Goal: Task Accomplishment & Management: Use online tool/utility

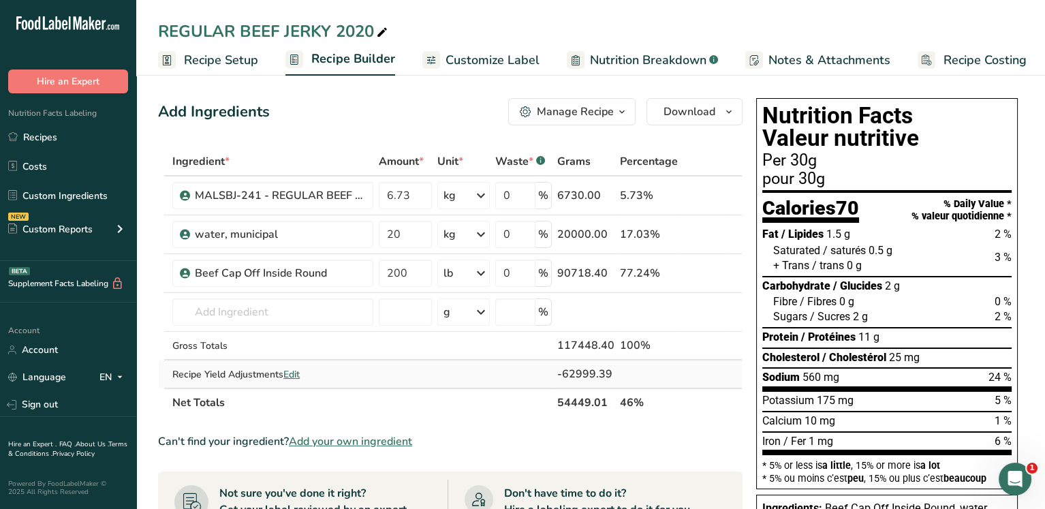
click at [292, 369] on span "Edit" at bounding box center [291, 374] width 16 height 13
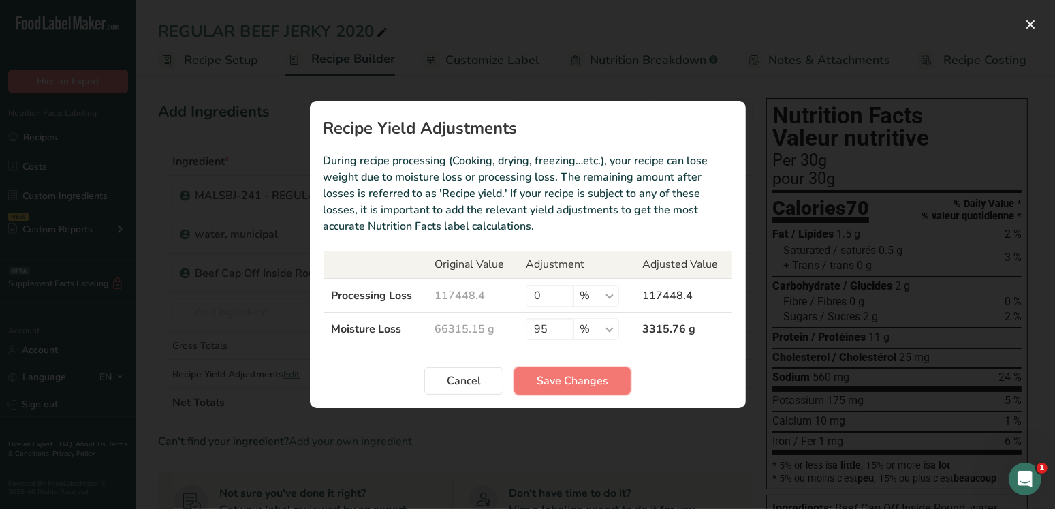
click at [554, 380] on span "Save Changes" at bounding box center [572, 380] width 71 height 16
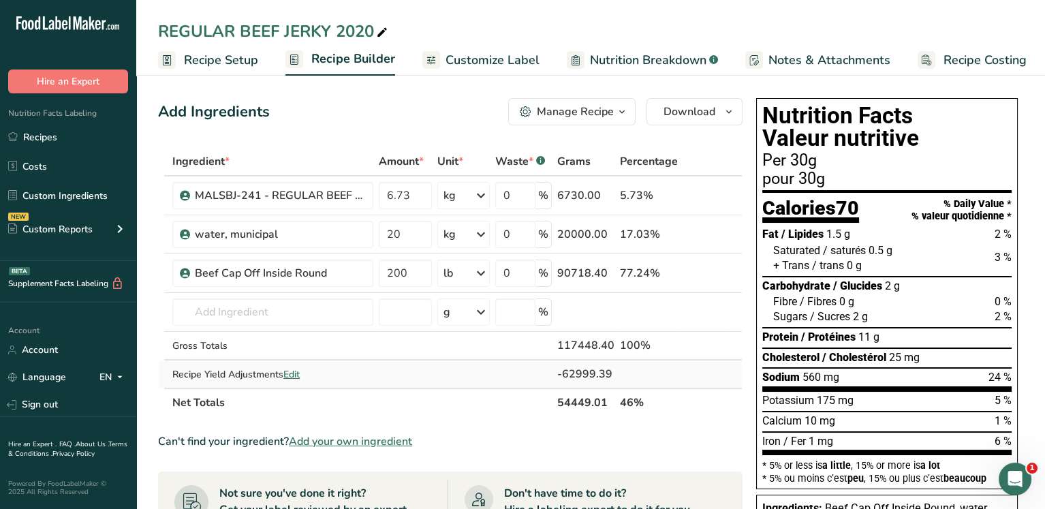
click at [300, 368] on span "Edit" at bounding box center [291, 374] width 16 height 13
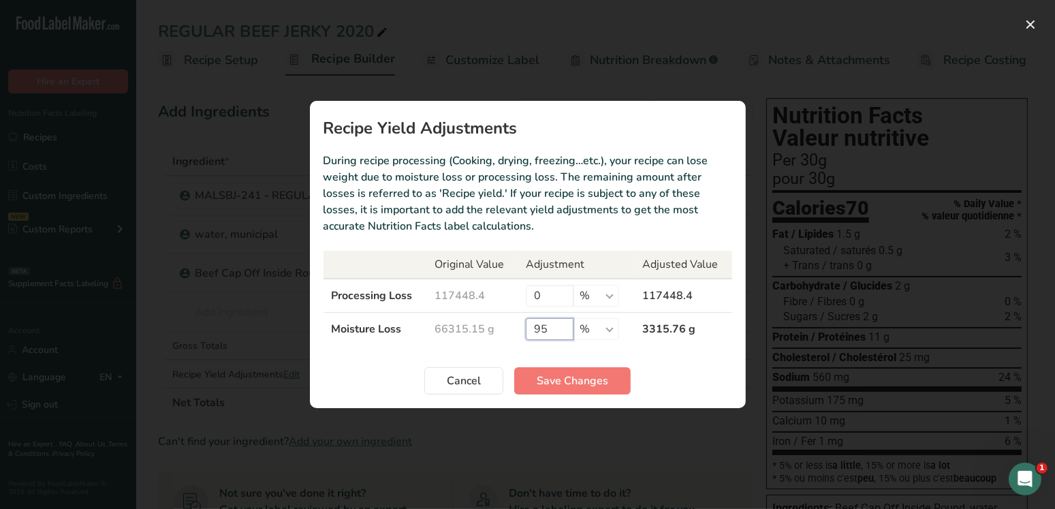
click at [559, 328] on input "95" at bounding box center [550, 329] width 48 height 22
type input "98"
click at [547, 378] on span "Save Changes" at bounding box center [572, 380] width 71 height 16
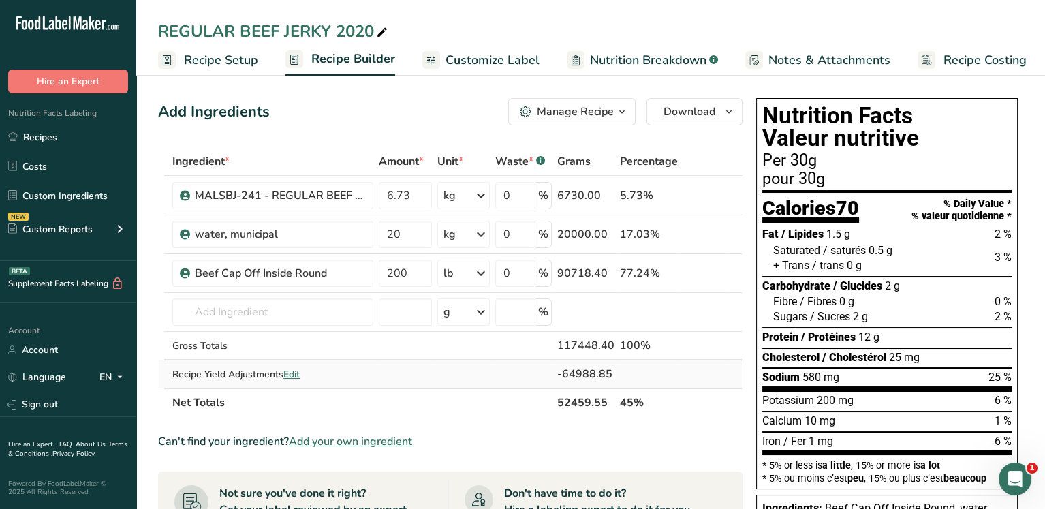
click at [295, 372] on span "Edit" at bounding box center [291, 374] width 16 height 13
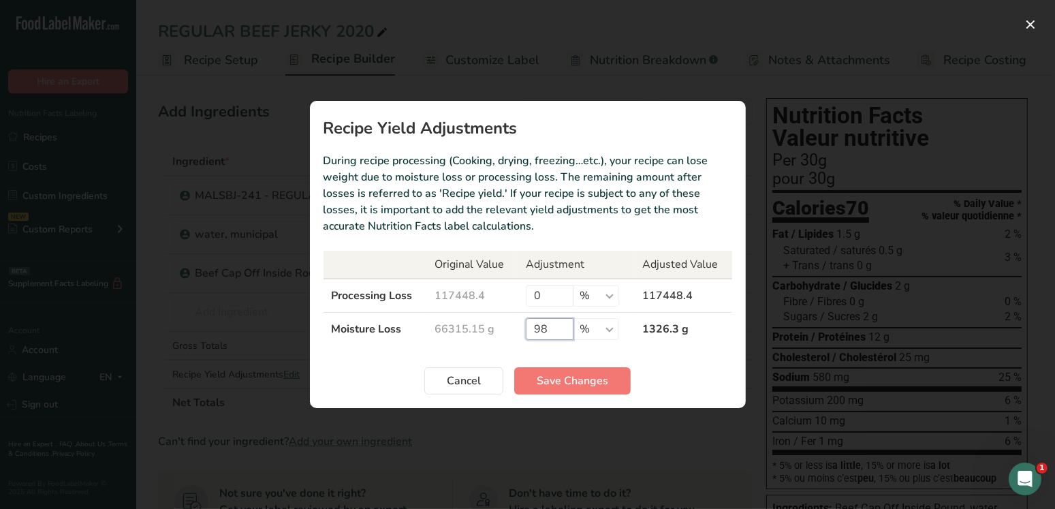
drag, startPoint x: 541, startPoint y: 332, endPoint x: 556, endPoint y: 326, distance: 15.9
click at [550, 330] on input "98" at bounding box center [550, 329] width 48 height 22
click at [557, 326] on input "98" at bounding box center [550, 329] width 48 height 22
type input "9"
type input "100"
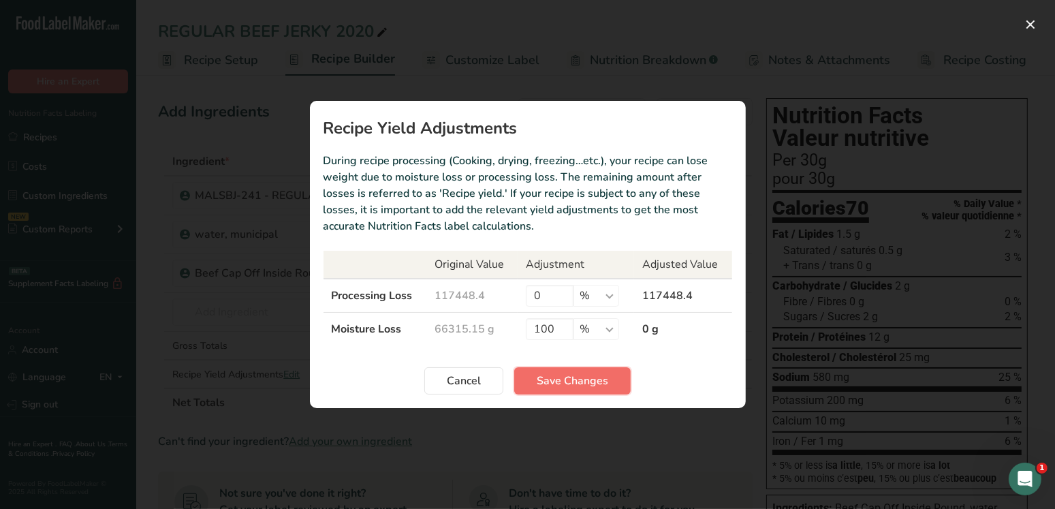
click at [565, 383] on span "Save Changes" at bounding box center [572, 380] width 71 height 16
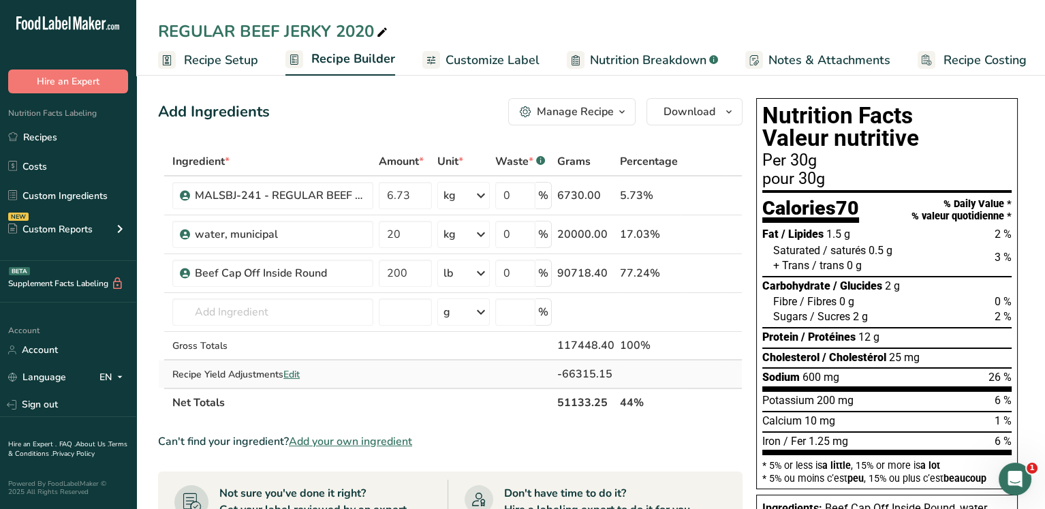
click at [287, 368] on span "Edit" at bounding box center [291, 374] width 16 height 13
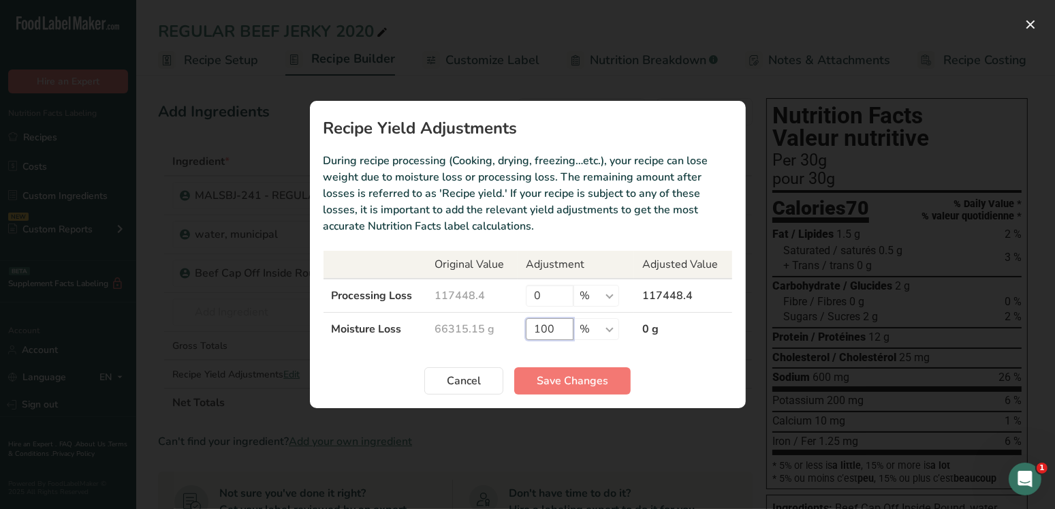
click at [558, 321] on input "100" at bounding box center [550, 329] width 48 height 22
type input "1"
type input "48"
click at [545, 377] on span "Save Changes" at bounding box center [572, 380] width 71 height 16
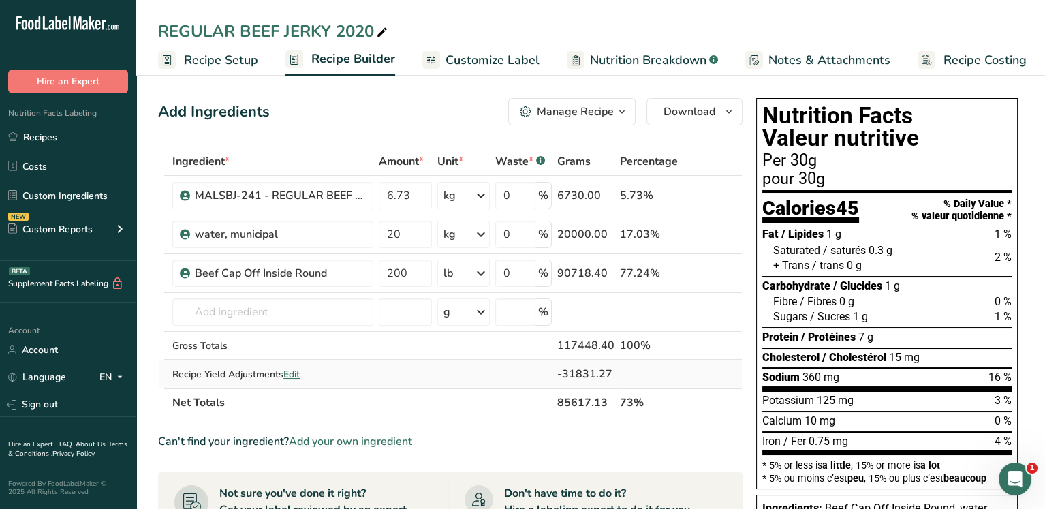
click at [291, 369] on span "Edit" at bounding box center [291, 374] width 16 height 13
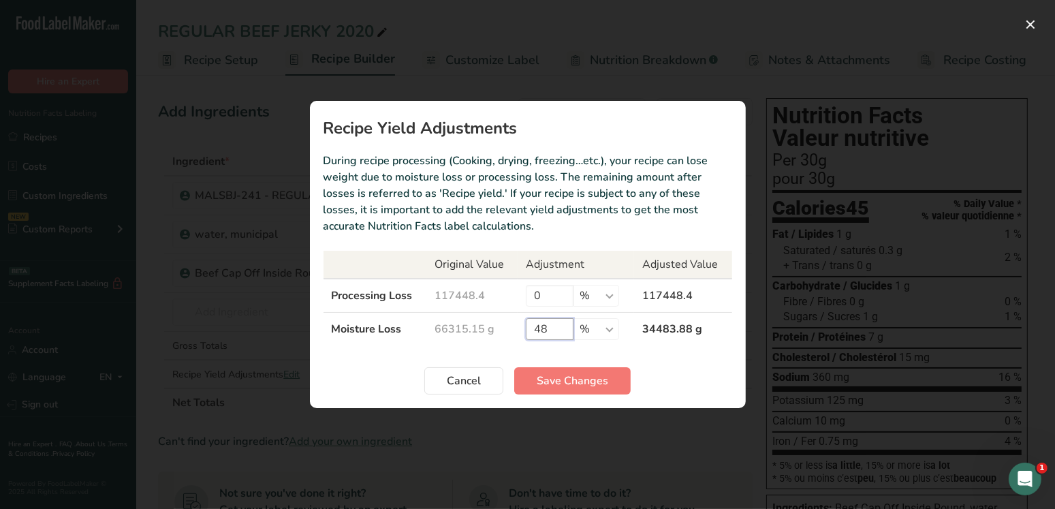
click at [552, 331] on input "48" at bounding box center [550, 329] width 48 height 22
type input "4"
type input "100"
click at [567, 381] on span "Save Changes" at bounding box center [572, 380] width 71 height 16
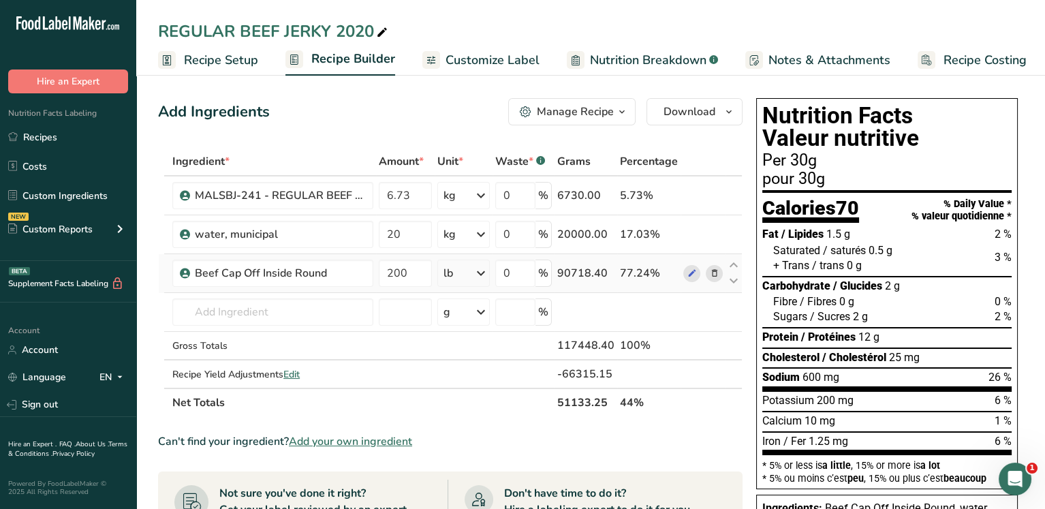
click at [573, 272] on div "90718.40" at bounding box center [585, 273] width 57 height 16
click at [569, 400] on th "51133.25" at bounding box center [585, 401] width 63 height 29
click at [579, 342] on div "117448.40" at bounding box center [585, 345] width 57 height 16
click at [956, 61] on span "Recipe Costing" at bounding box center [984, 60] width 83 height 18
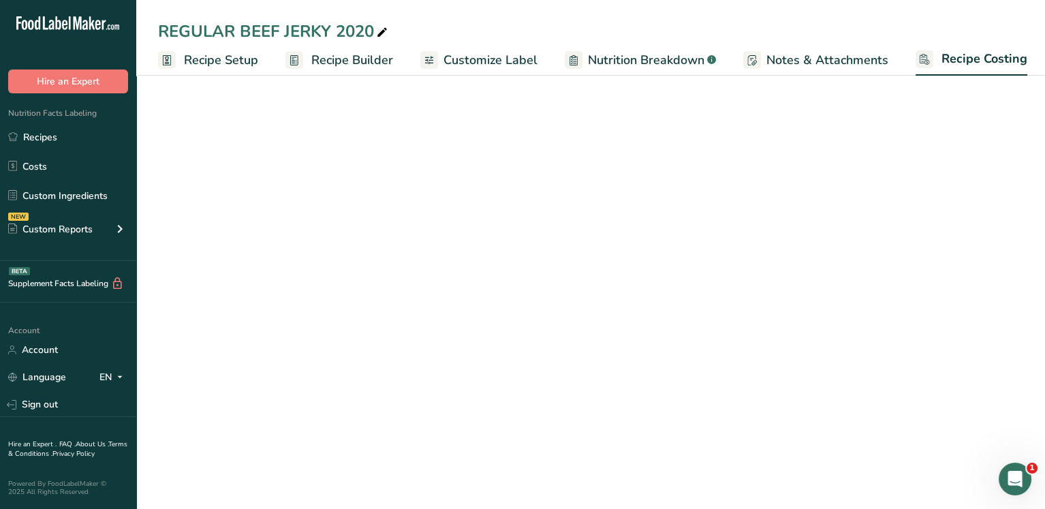
scroll to position [0, 3]
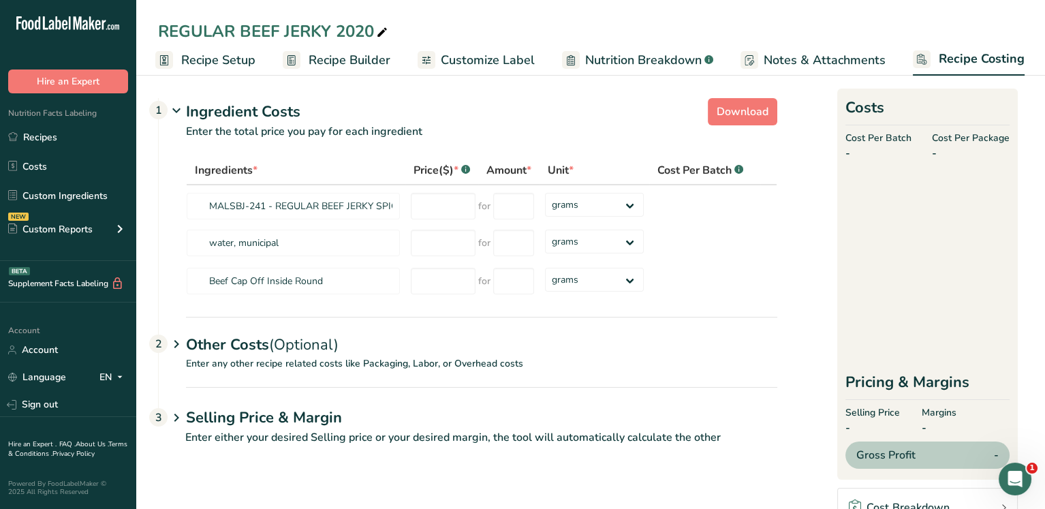
click at [229, 336] on div "Other Costs (Optional) 2" at bounding box center [481, 336] width 591 height 39
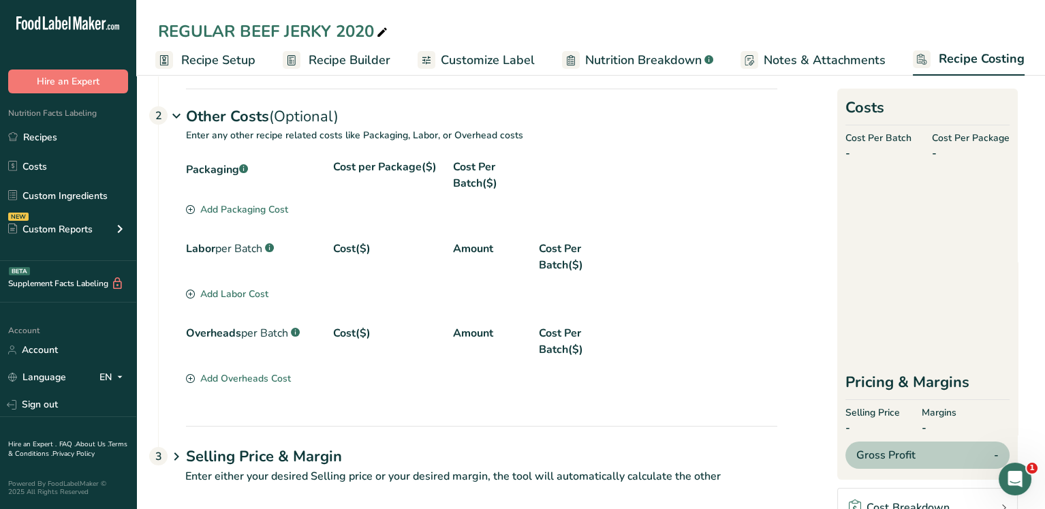
scroll to position [241, 0]
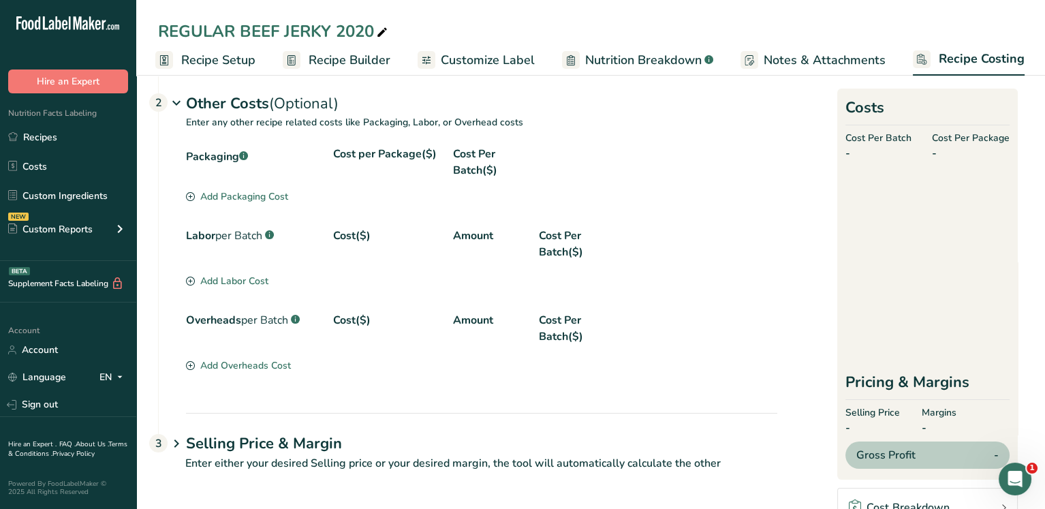
click at [208, 443] on h1 "Selling Price & Margin" at bounding box center [481, 443] width 591 height 22
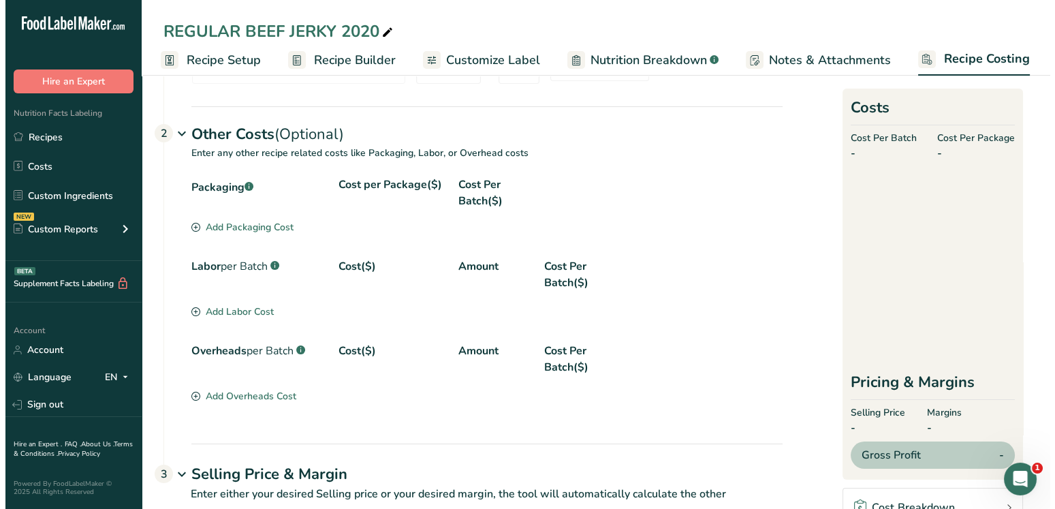
scroll to position [0, 0]
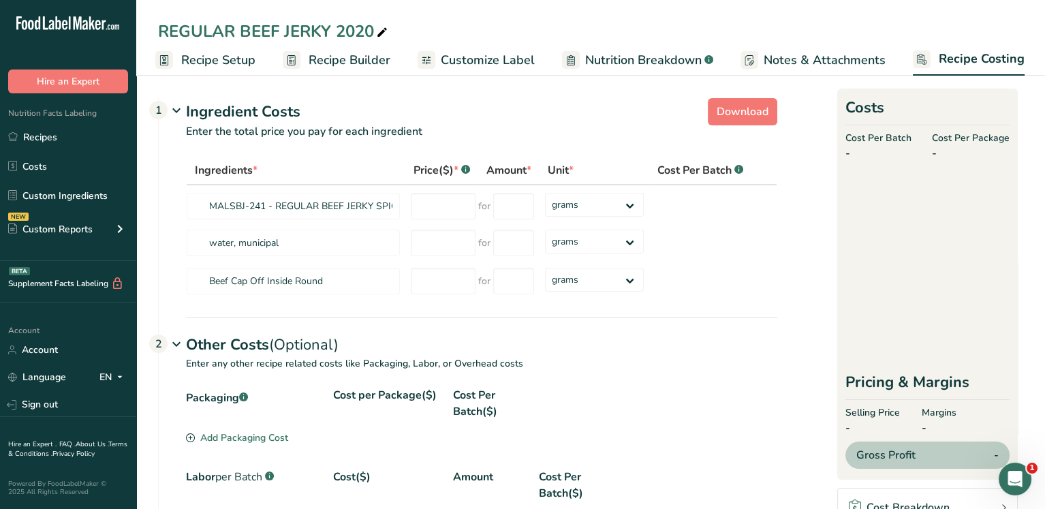
click at [380, 57] on span "Recipe Builder" at bounding box center [349, 60] width 82 height 18
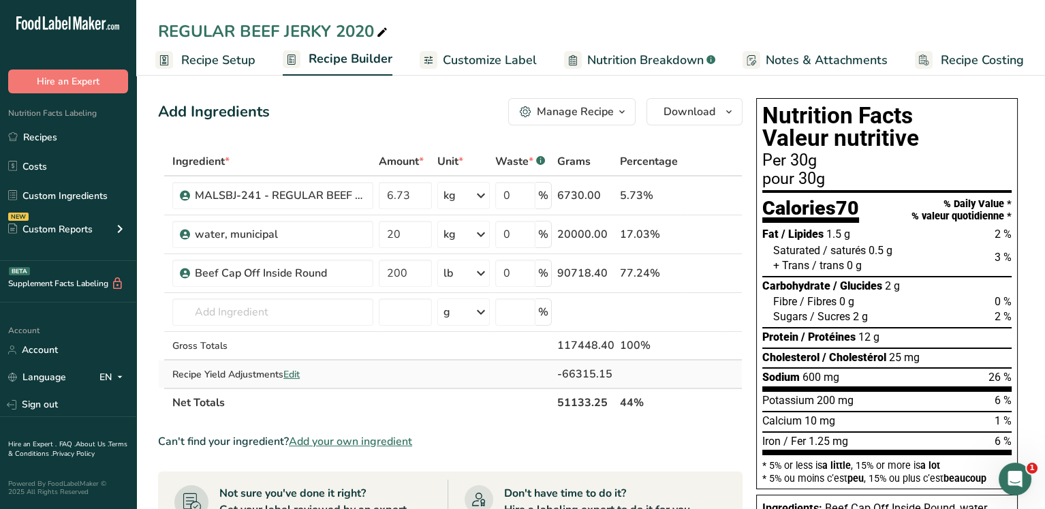
click at [296, 371] on span "Edit" at bounding box center [291, 374] width 16 height 13
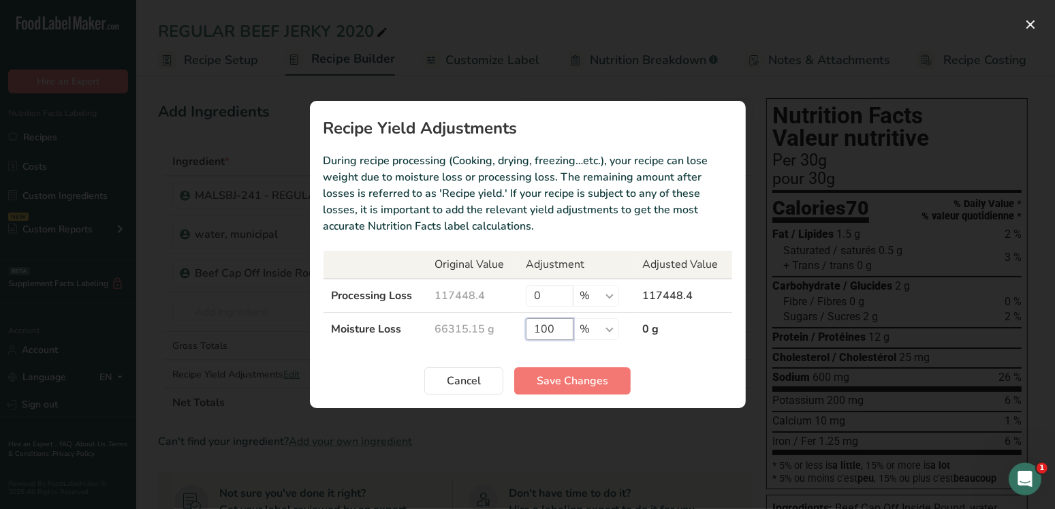
click at [564, 327] on input "100" at bounding box center [550, 329] width 48 height 22
type input "1"
type input "50"
click at [565, 383] on span "Save Changes" at bounding box center [572, 380] width 71 height 16
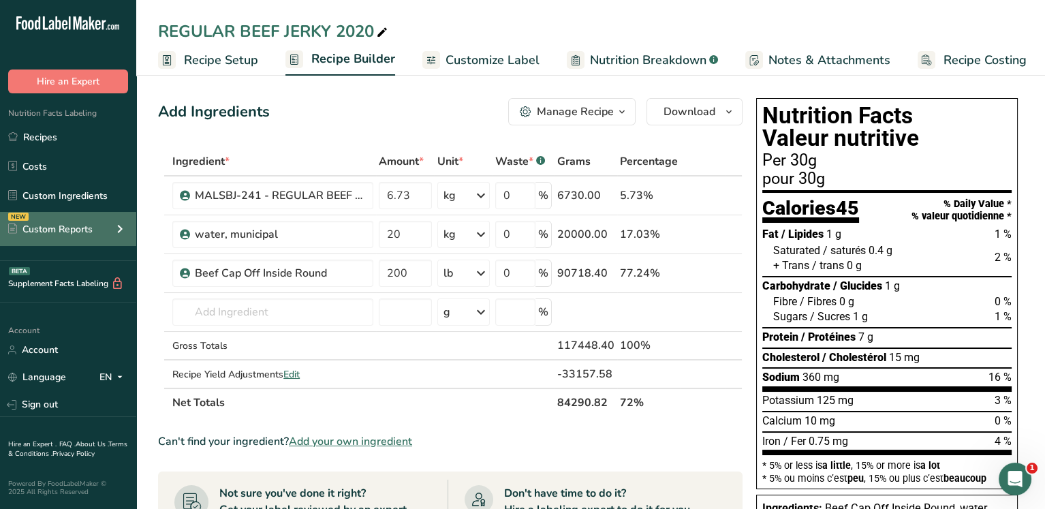
click at [84, 231] on div "Custom Reports" at bounding box center [50, 229] width 84 height 14
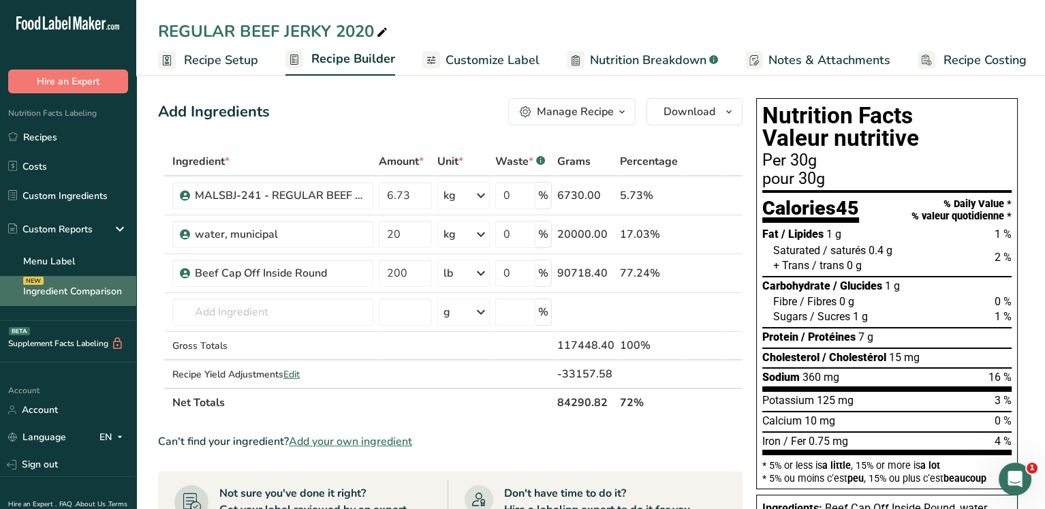
click at [69, 287] on link "Ingredient Comparison NEW" at bounding box center [68, 291] width 136 height 30
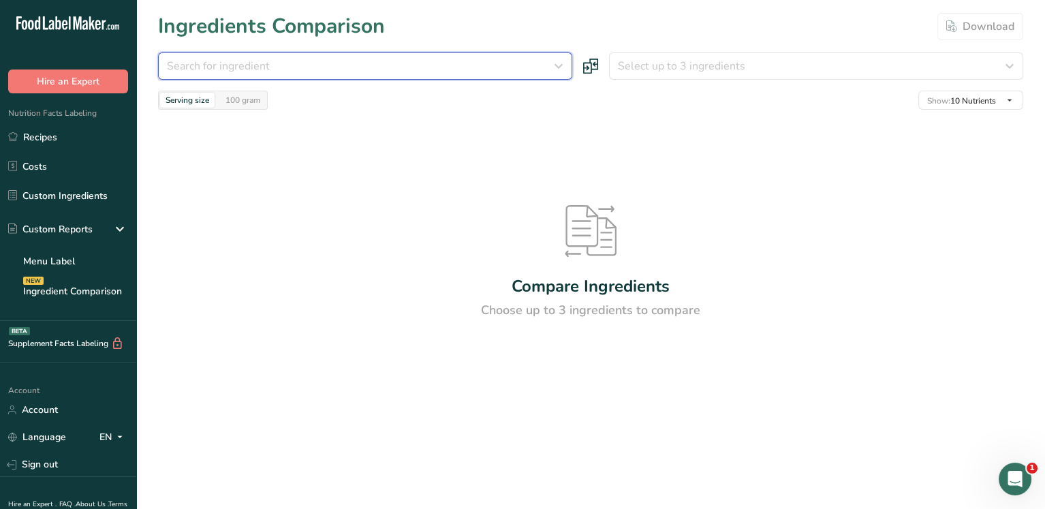
click at [383, 73] on div "Search for ingredient" at bounding box center [361, 66] width 388 height 16
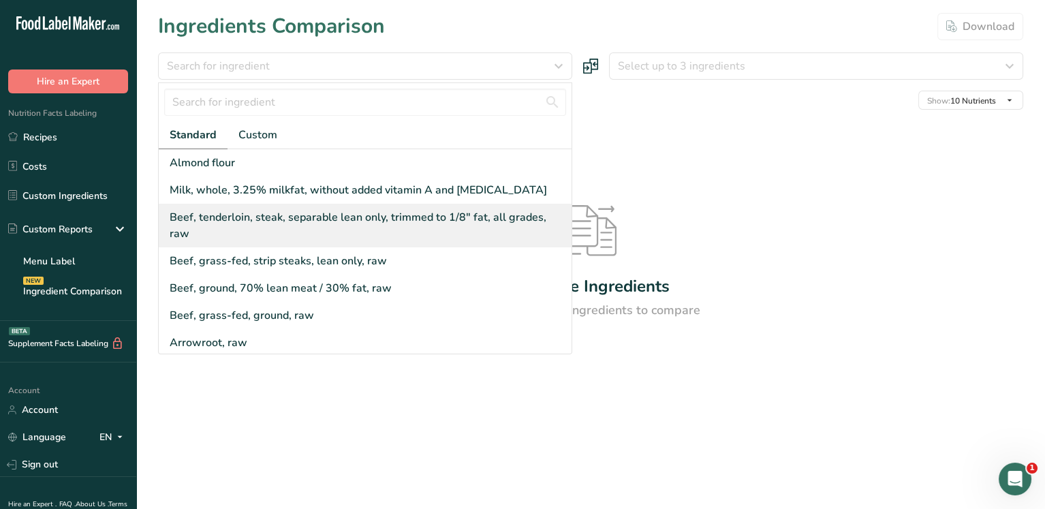
click at [269, 219] on div "Beef, tenderloin, steak, separable lean only, trimmed to 1/8" fat, all grades, …" at bounding box center [368, 225] width 396 height 33
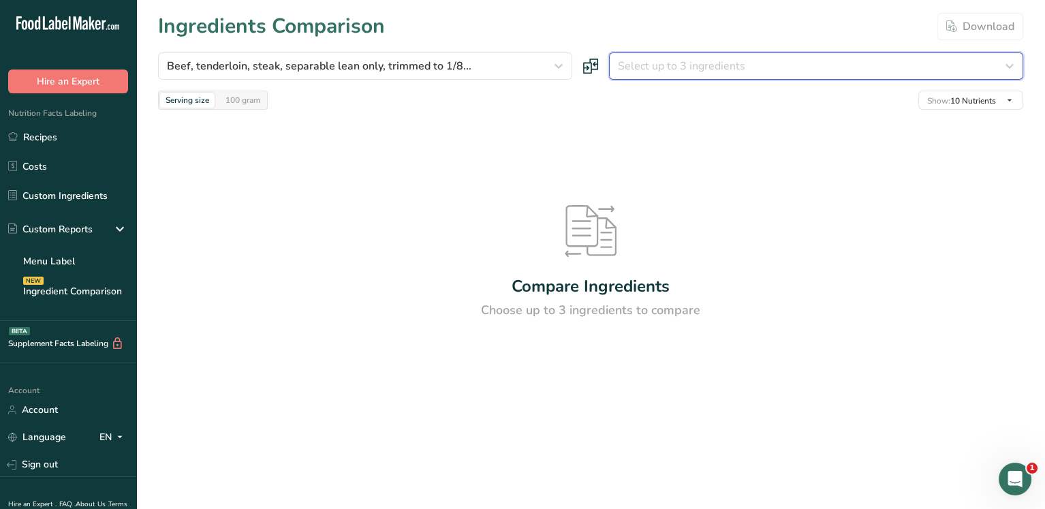
click at [663, 74] on span "Select up to 3 ingredients" at bounding box center [681, 66] width 127 height 16
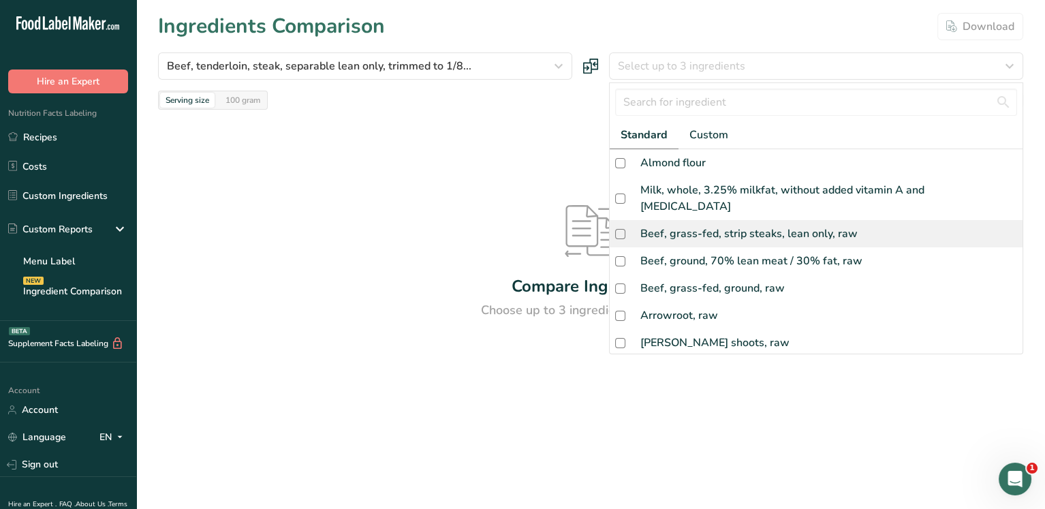
click at [716, 226] on div "Beef, grass-fed, strip steaks, lean only, raw" at bounding box center [815, 233] width 413 height 27
checkbox input "true"
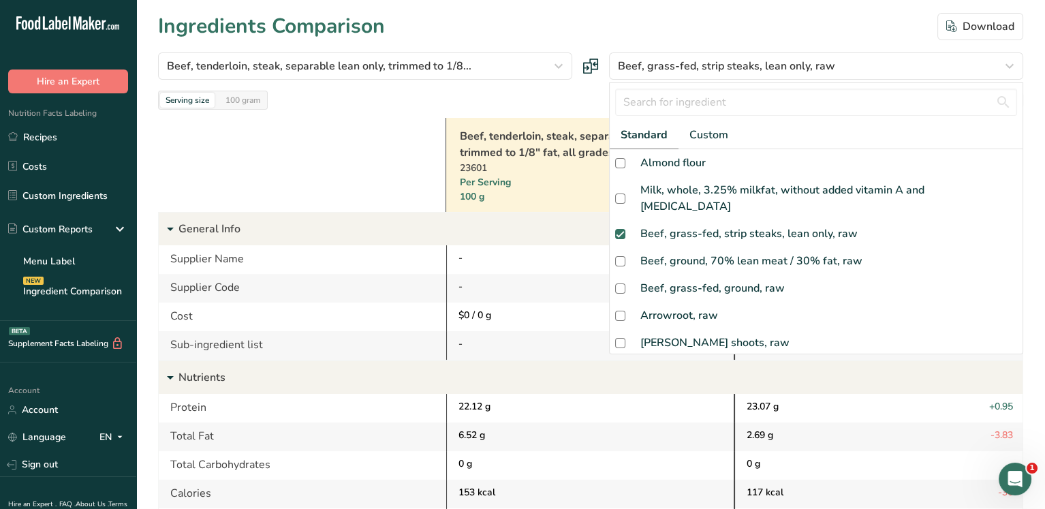
click at [359, 338] on div "Sub-ingredient list" at bounding box center [302, 345] width 287 height 29
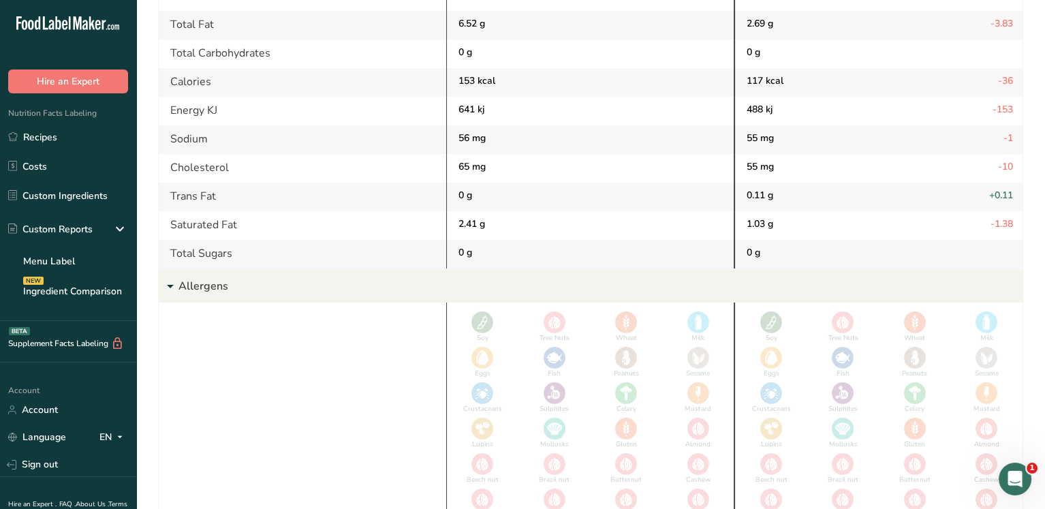
scroll to position [166, 0]
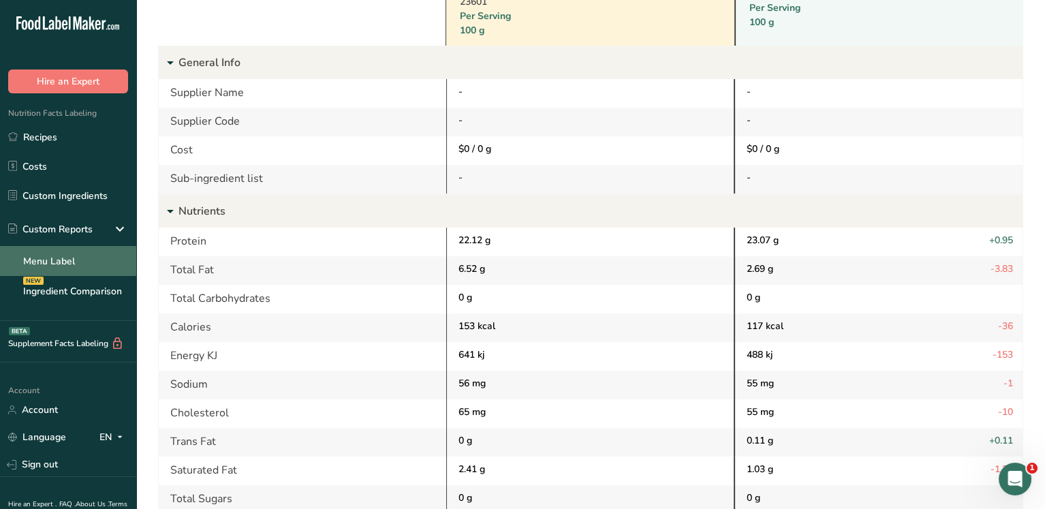
click at [54, 261] on link "Menu Label" at bounding box center [68, 261] width 136 height 30
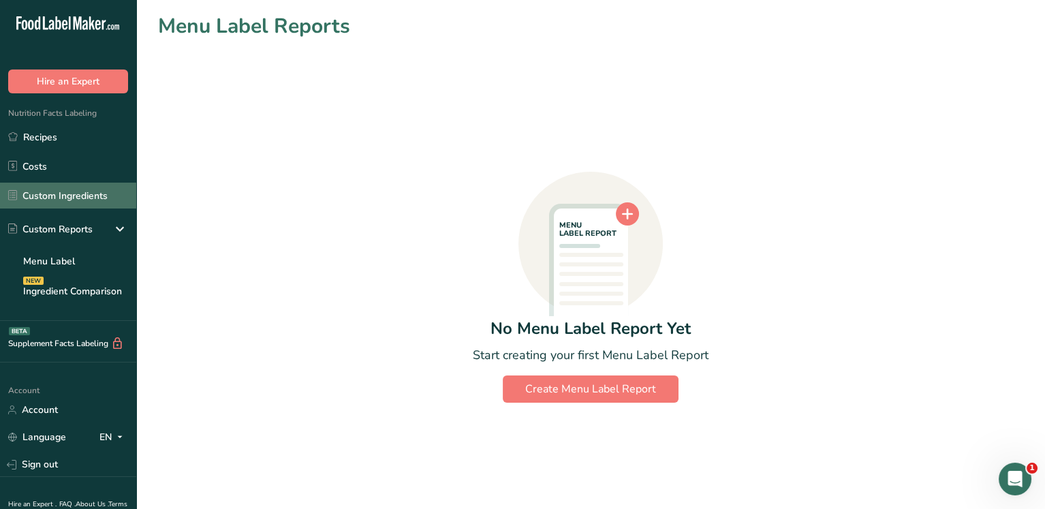
click at [74, 192] on link "Custom Ingredients" at bounding box center [68, 195] width 136 height 26
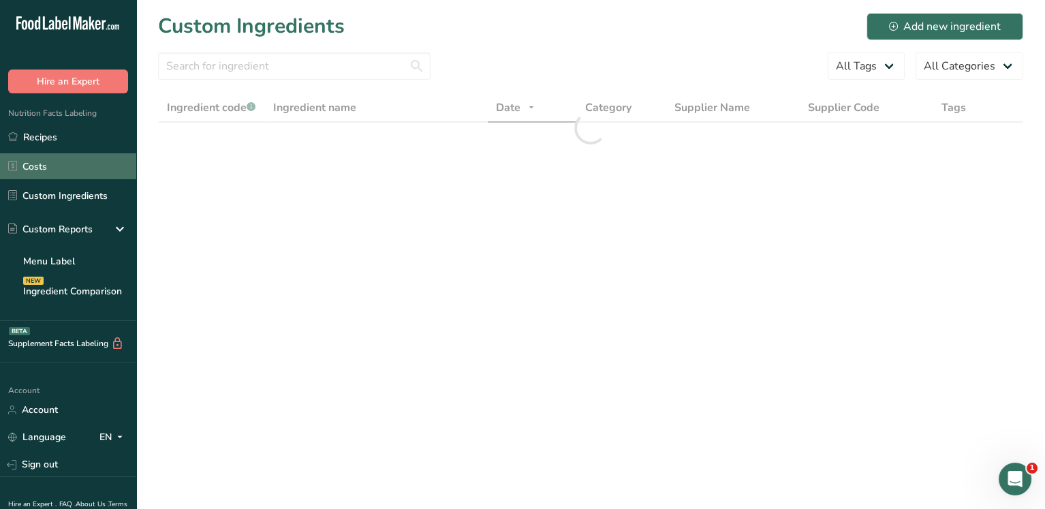
click at [61, 160] on link "Costs" at bounding box center [68, 166] width 136 height 26
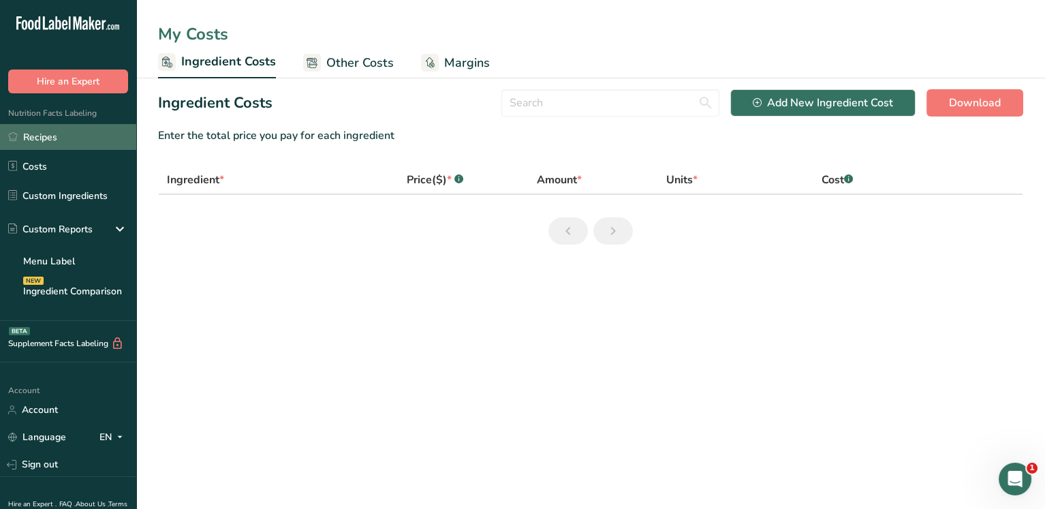
click at [67, 136] on link "Recipes" at bounding box center [68, 137] width 136 height 26
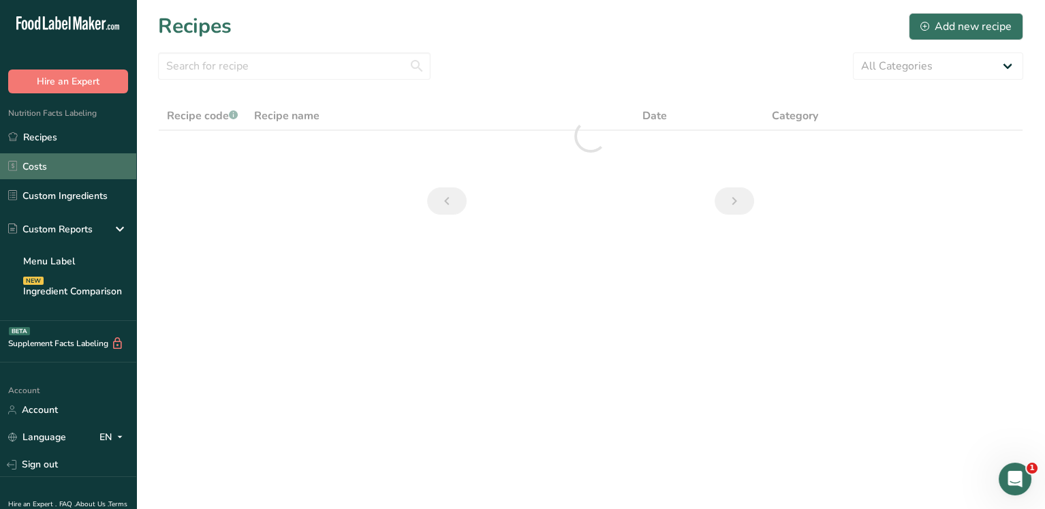
click at [57, 167] on link "Costs" at bounding box center [68, 166] width 136 height 26
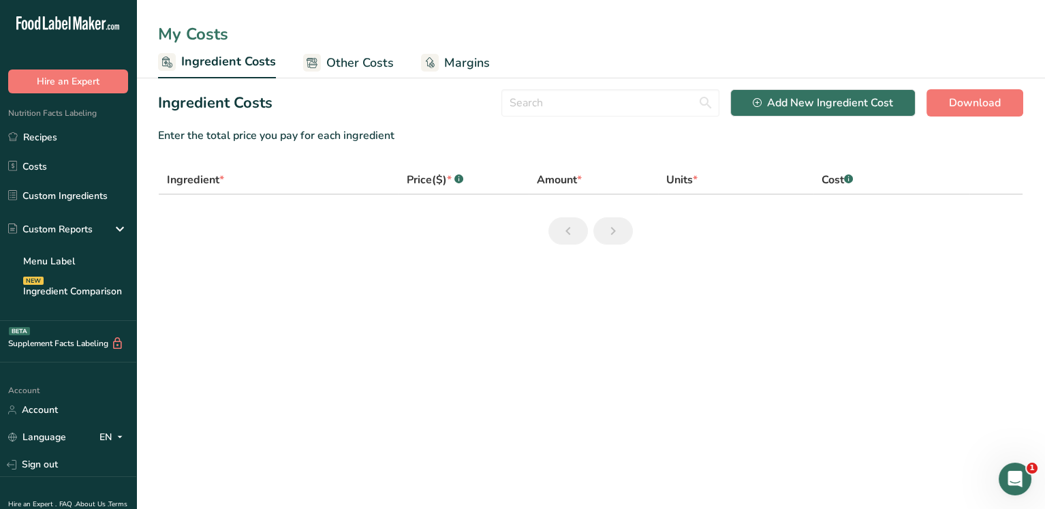
drag, startPoint x: 363, startPoint y: 57, endPoint x: 390, endPoint y: 62, distance: 27.7
click at [363, 58] on span "Other Costs" at bounding box center [359, 63] width 67 height 18
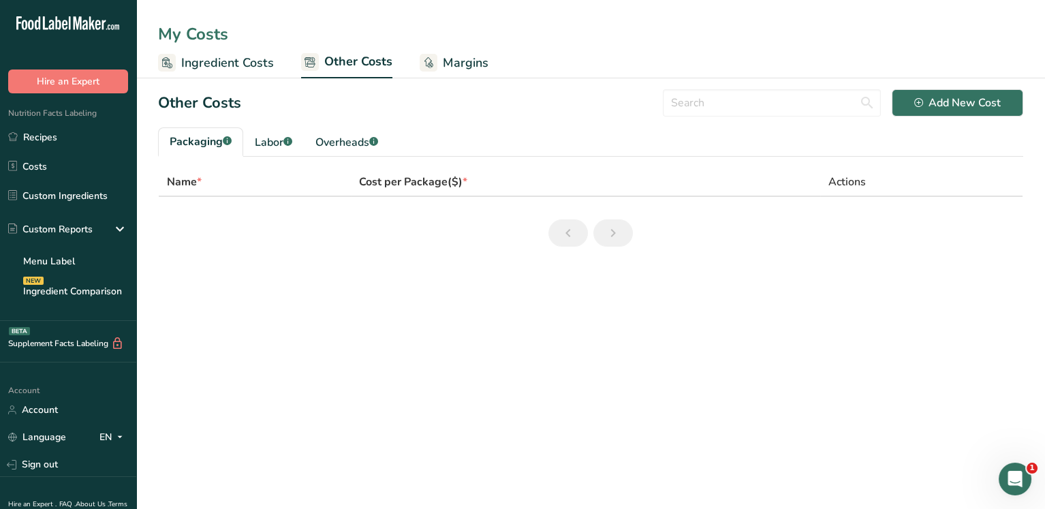
click at [471, 71] on span "Margins" at bounding box center [466, 63] width 46 height 18
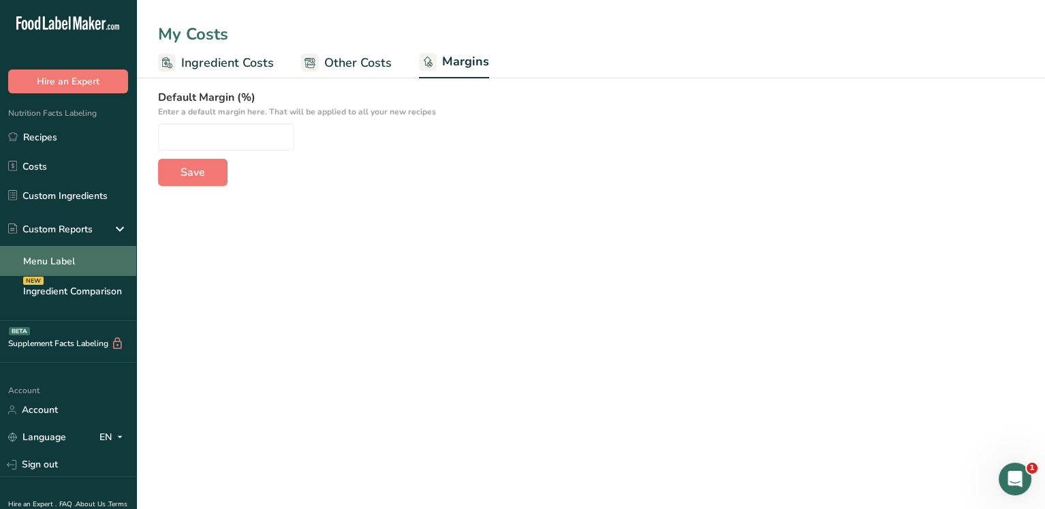
click at [65, 261] on link "Menu Label" at bounding box center [68, 261] width 136 height 30
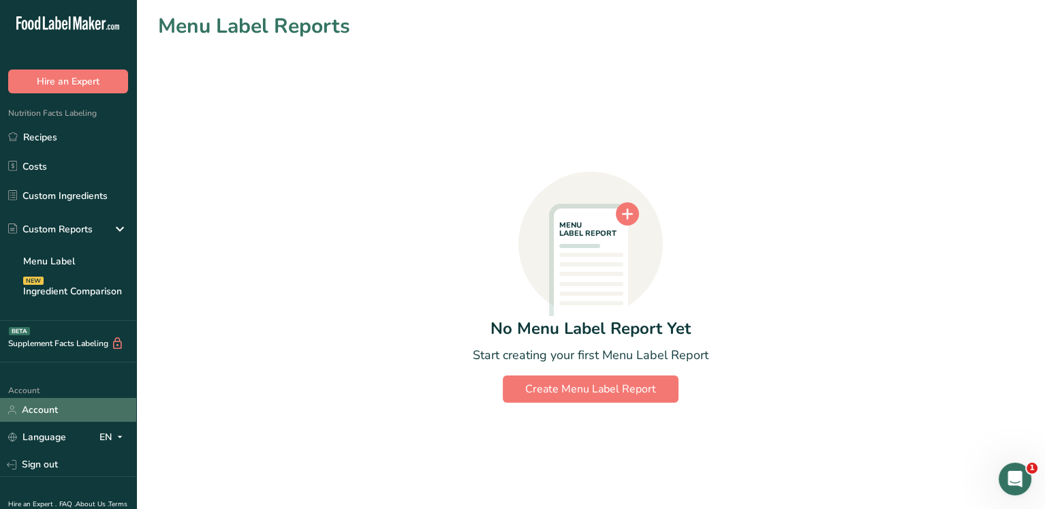
click at [38, 406] on link "Account" at bounding box center [68, 410] width 136 height 24
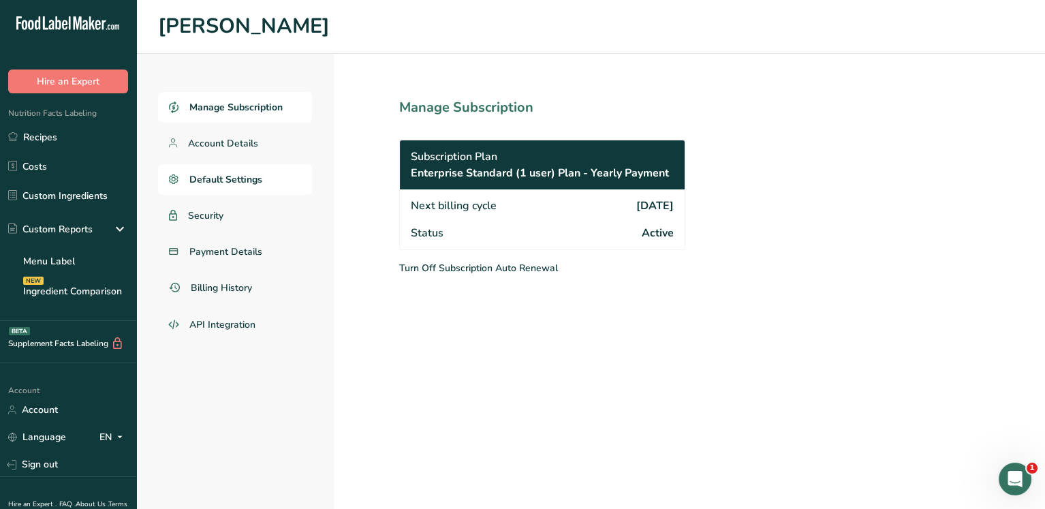
click at [219, 182] on span "Default Settings" at bounding box center [225, 179] width 73 height 14
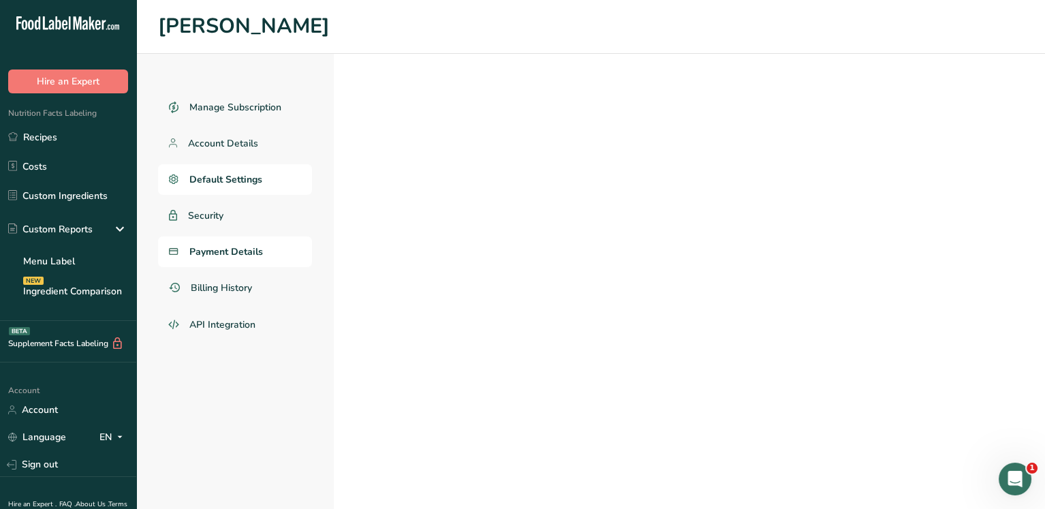
select select "CA"
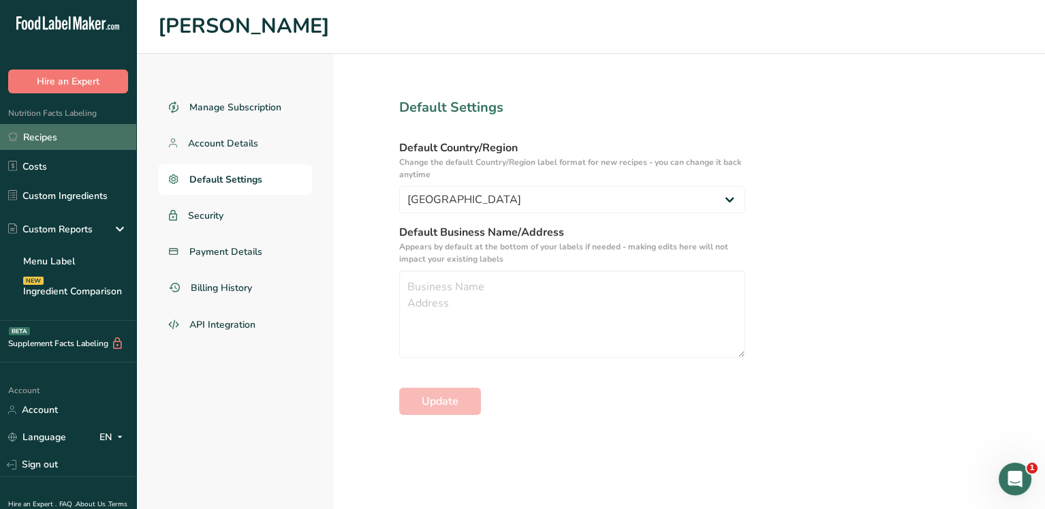
click at [42, 131] on link "Recipes" at bounding box center [68, 137] width 136 height 26
